Goal: Task Accomplishment & Management: Use online tool/utility

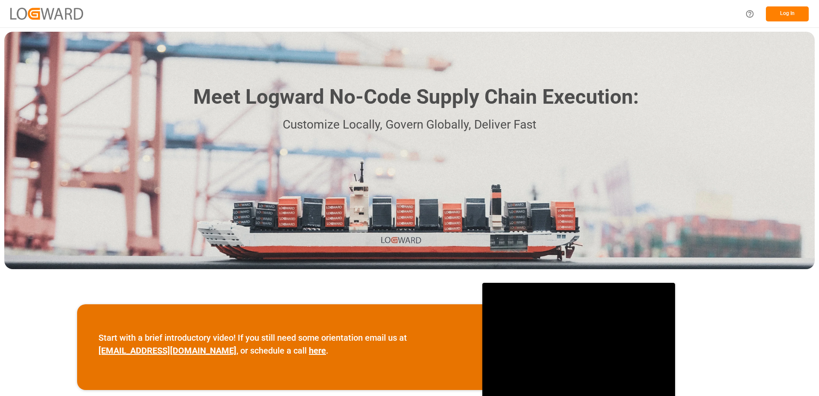
click at [788, 13] on button "Log In" at bounding box center [787, 13] width 43 height 15
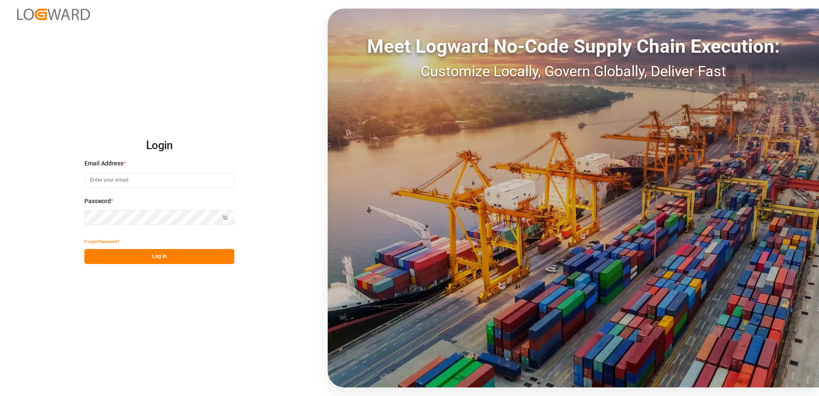
type input "[PERSON_NAME][EMAIL_ADDRESS][PERSON_NAME][DOMAIN_NAME]"
click at [165, 261] on button "Log In" at bounding box center [159, 256] width 150 height 15
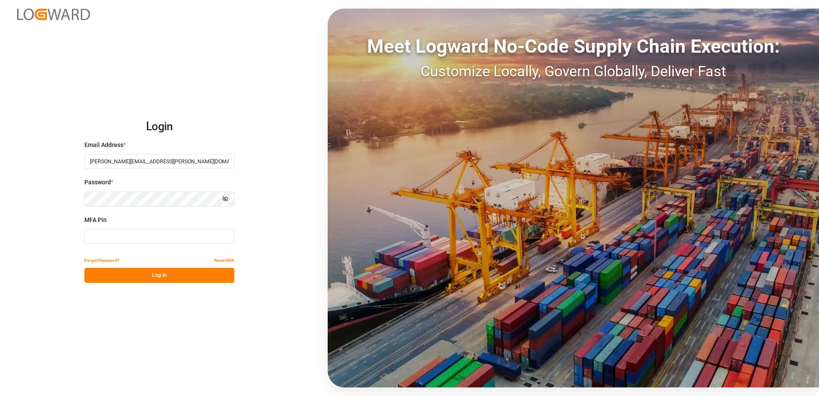
click at [120, 232] on input at bounding box center [159, 236] width 150 height 15
type input "847313"
click at [180, 277] on button "Log In" at bounding box center [159, 275] width 150 height 15
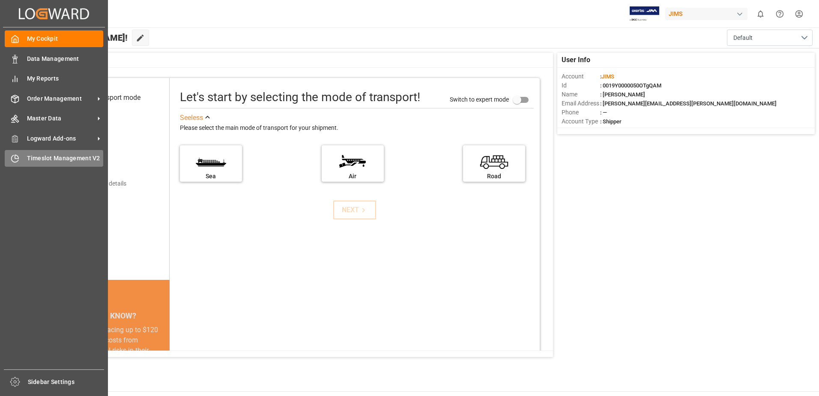
click at [30, 151] on div "Timeslot Management V2 Timeslot Management V2" at bounding box center [54, 158] width 99 height 17
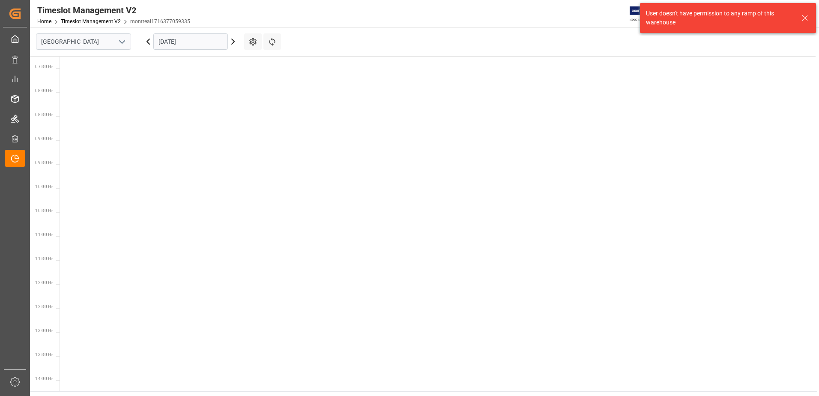
scroll to position [348, 0]
click at [129, 42] on input "[GEOGRAPHIC_DATA]" at bounding box center [83, 41] width 95 height 16
click at [123, 41] on icon "open menu" at bounding box center [122, 42] width 10 height 10
click at [78, 74] on div "Southaven" at bounding box center [83, 79] width 94 height 19
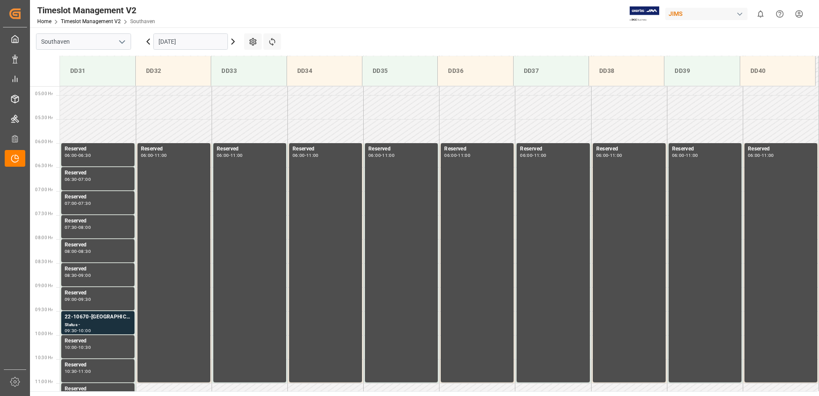
scroll to position [284, 0]
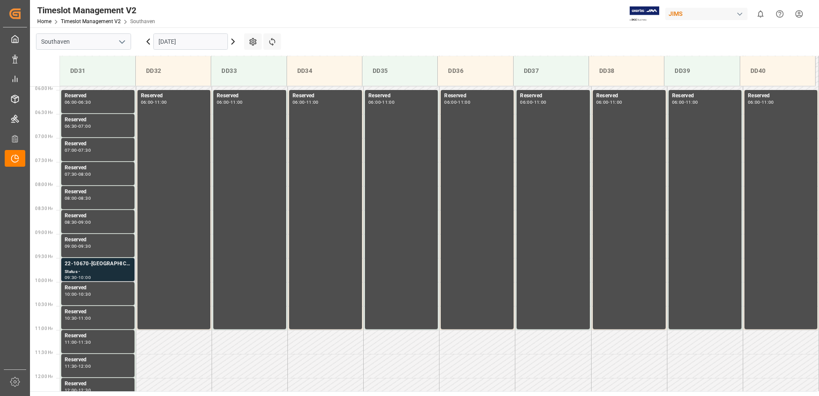
click at [107, 270] on div "Status -" at bounding box center [98, 271] width 66 height 7
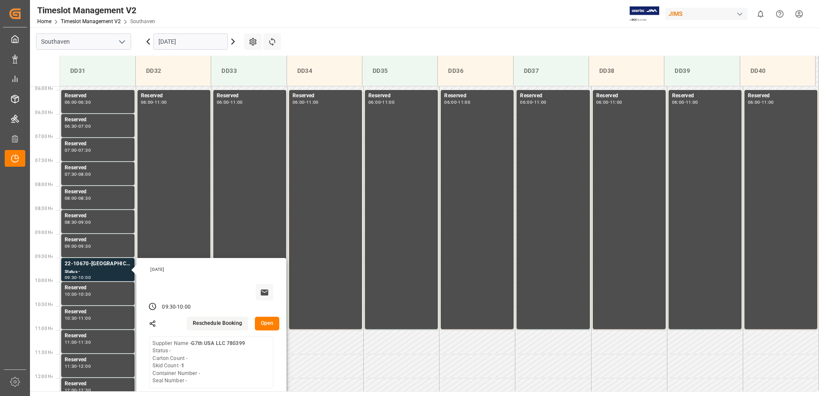
click at [264, 323] on button "Open" at bounding box center [267, 324] width 25 height 14
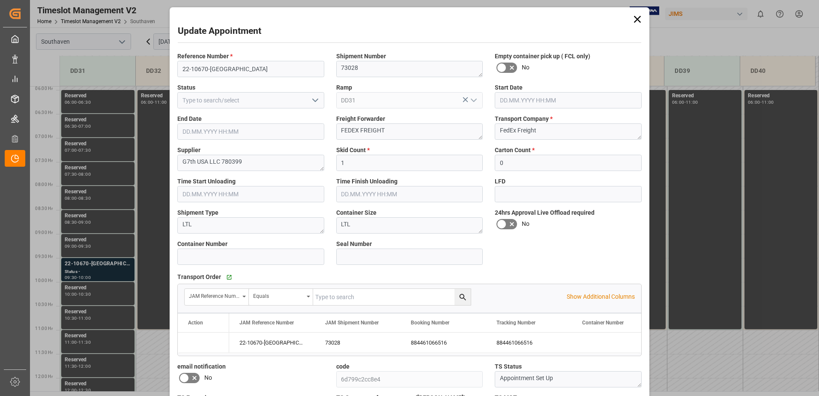
type input "[DATE] 09:30"
type input "[DATE] 10:00"
type input "[DATE] 20:45"
click at [221, 69] on input "22-10670-[GEOGRAPHIC_DATA]" at bounding box center [250, 69] width 147 height 16
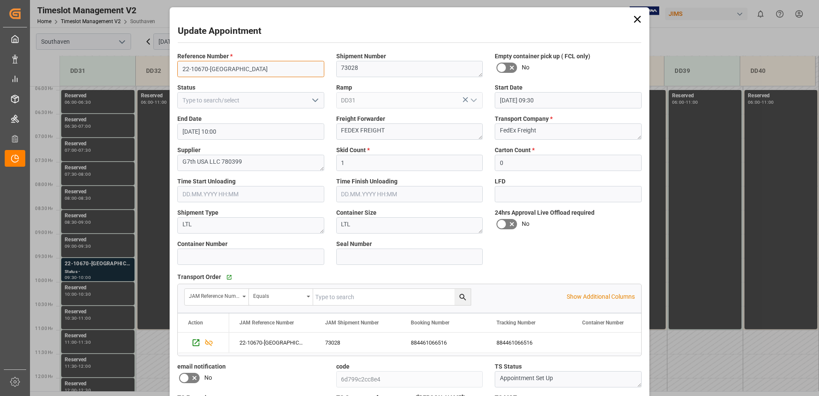
click at [221, 69] on input "22-10670-[GEOGRAPHIC_DATA]" at bounding box center [250, 69] width 147 height 16
click at [633, 20] on icon at bounding box center [638, 19] width 12 height 12
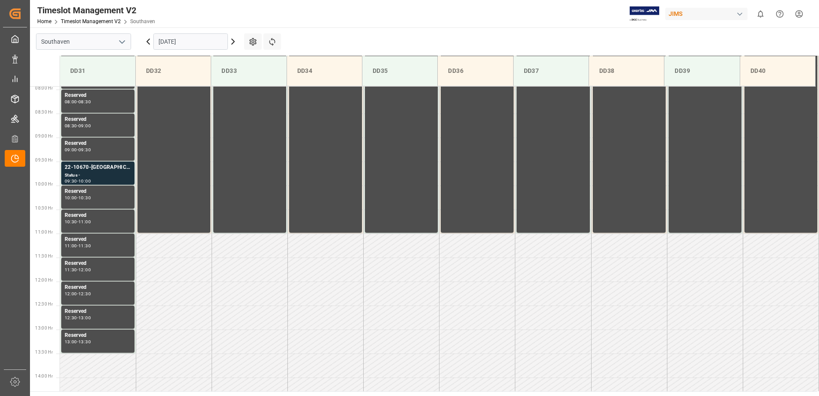
scroll to position [399, 0]
